Goal: Check status: Check status

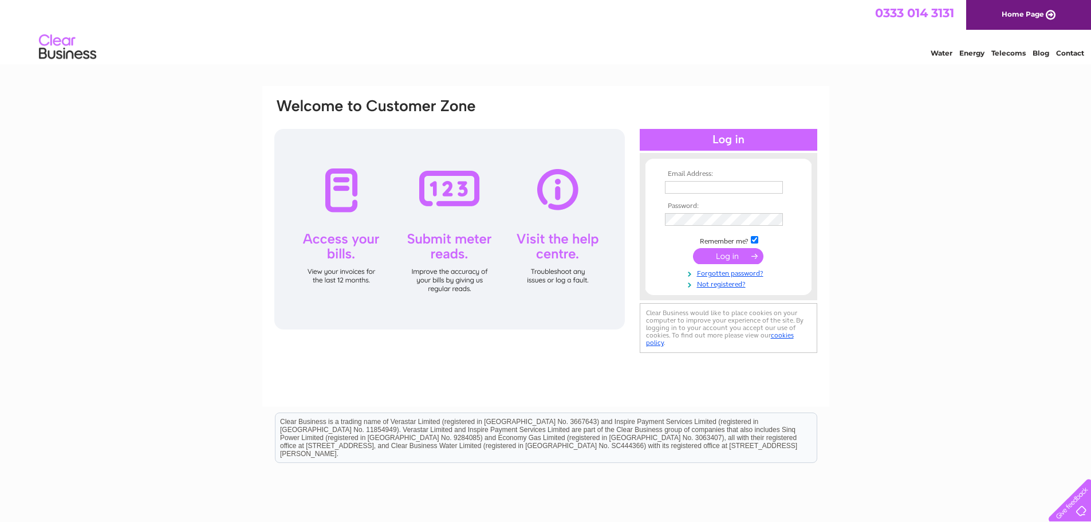
type input "accntspay@handt.co.uk"
click at [724, 259] on input "submit" at bounding box center [728, 256] width 70 height 16
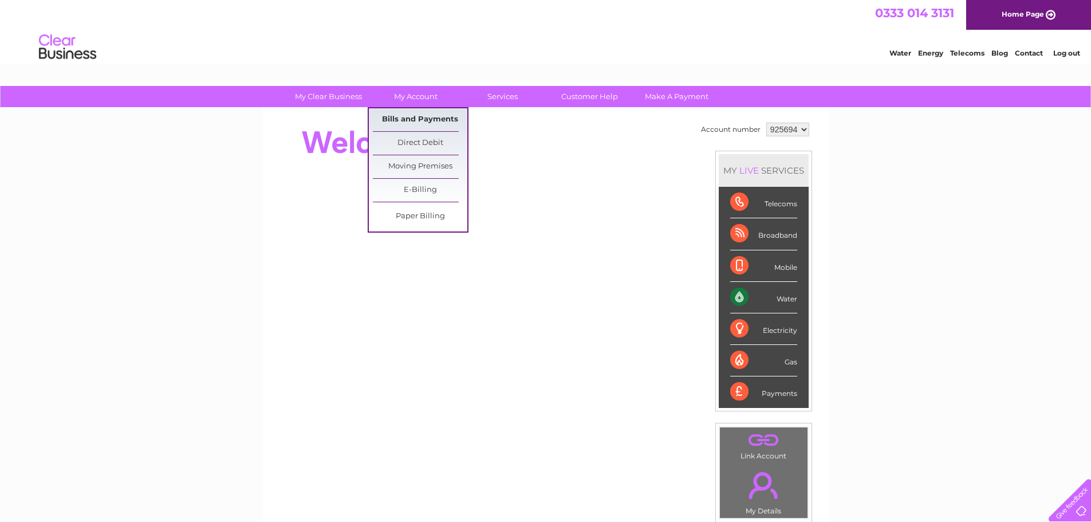
click at [427, 120] on link "Bills and Payments" at bounding box center [420, 119] width 94 height 23
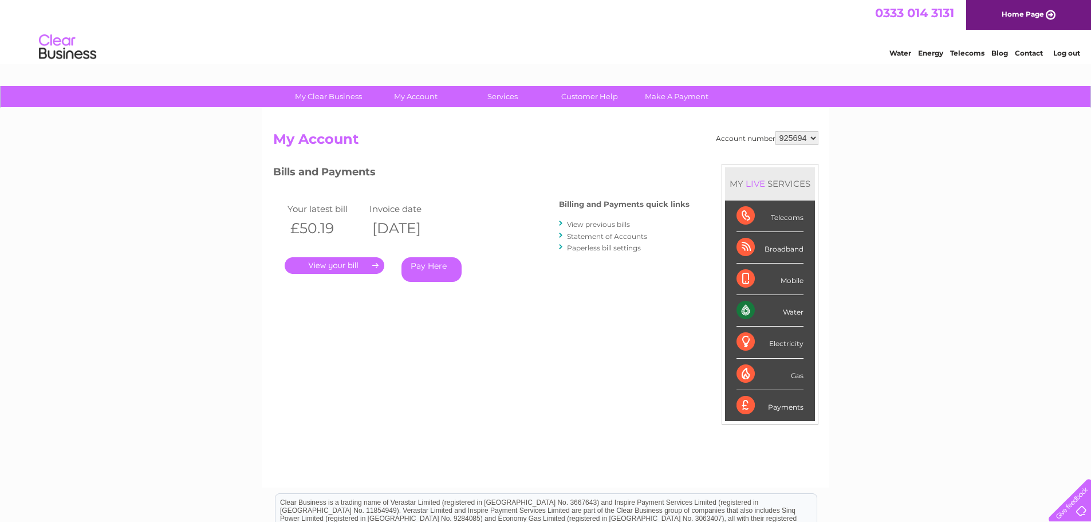
click at [612, 239] on link "Statement of Accounts" at bounding box center [607, 236] width 80 height 9
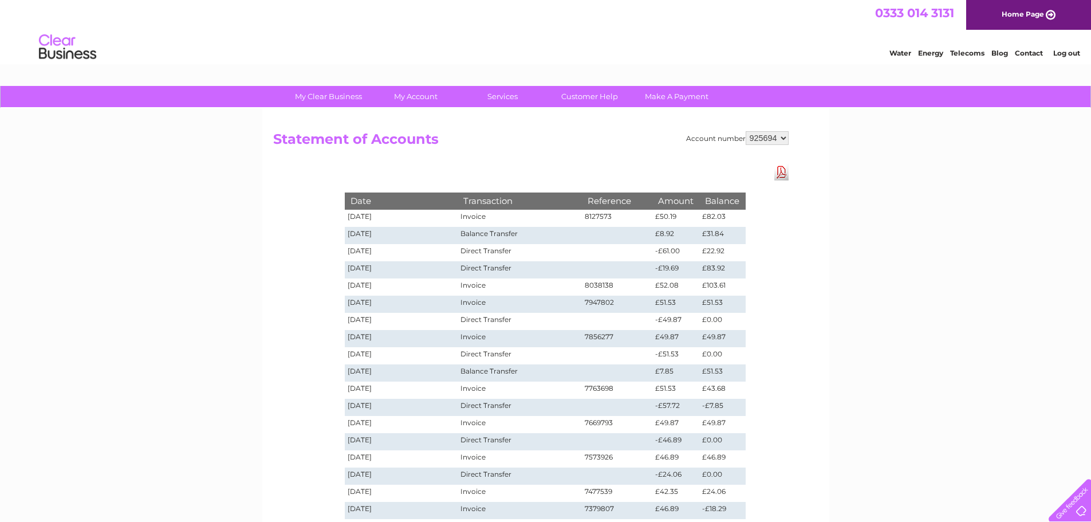
click at [744, 132] on div "Account number 925694 940429" at bounding box center [737, 138] width 102 height 14
click at [763, 141] on select "925694 940429" at bounding box center [766, 138] width 43 height 14
select select "940429"
click at [745, 131] on select "925694 940429" at bounding box center [766, 138] width 43 height 14
click at [1073, 507] on div at bounding box center [1067, 497] width 47 height 47
